Goal: Task Accomplishment & Management: Use online tool/utility

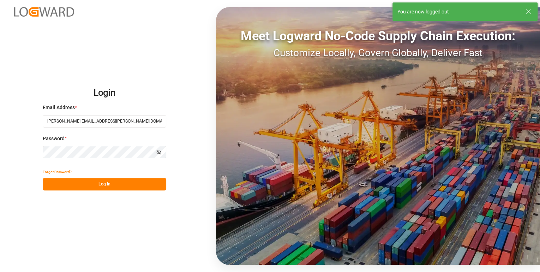
click at [102, 181] on button "Log In" at bounding box center [104, 184] width 123 height 12
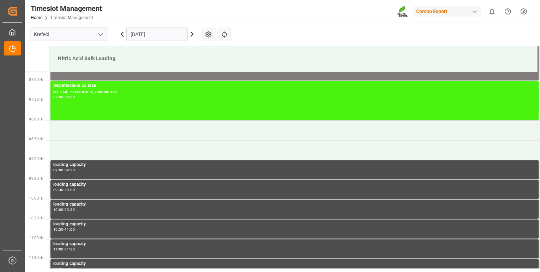
scroll to position [272, 0]
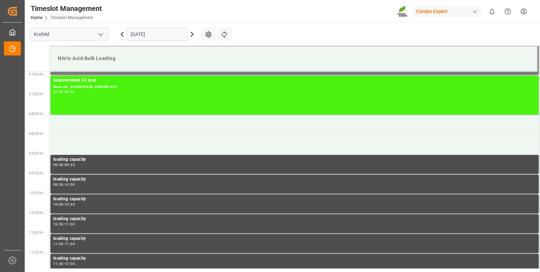
click at [193, 35] on icon at bounding box center [192, 34] width 2 height 4
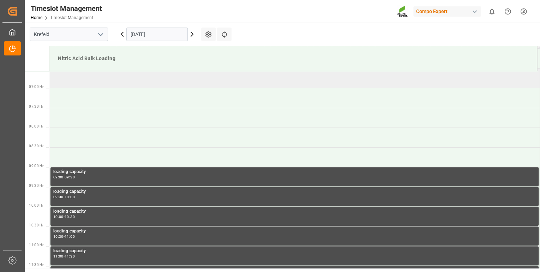
scroll to position [244, 0]
